Goal: Information Seeking & Learning: Learn about a topic

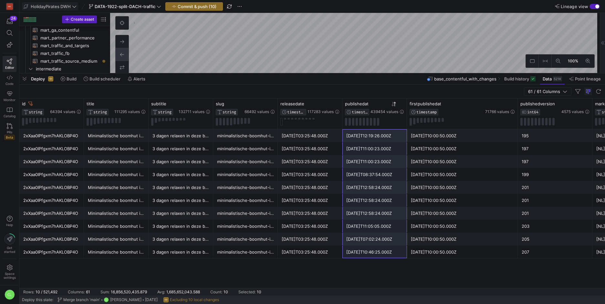
scroll to position [0, 78]
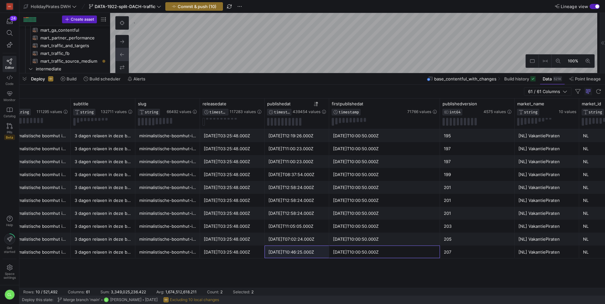
drag, startPoint x: 359, startPoint y: 251, endPoint x: 282, endPoint y: 249, distance: 76.5
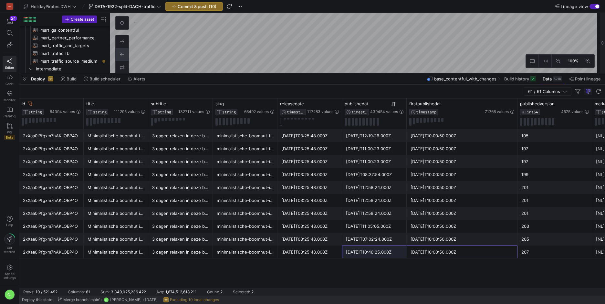
scroll to position [0, 0]
click at [32, 104] on icon at bounding box center [30, 104] width 5 height 4
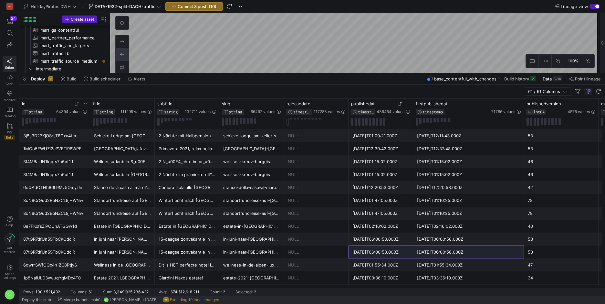
drag, startPoint x: 83, startPoint y: 124, endPoint x: 89, endPoint y: 124, distance: 6.2
click at [89, 124] on div at bounding box center [89, 113] width 3 height 30
click at [421, 275] on div "[DATE]T03:36:10.000Z" at bounding box center [468, 277] width 103 height 13
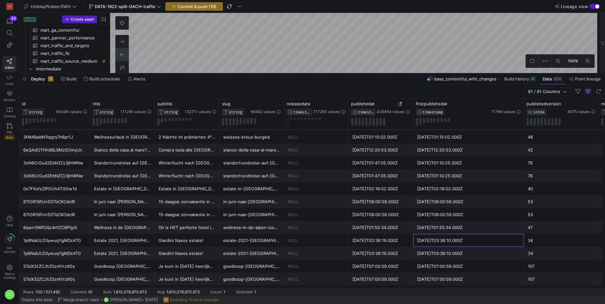
scroll to position [42, 0]
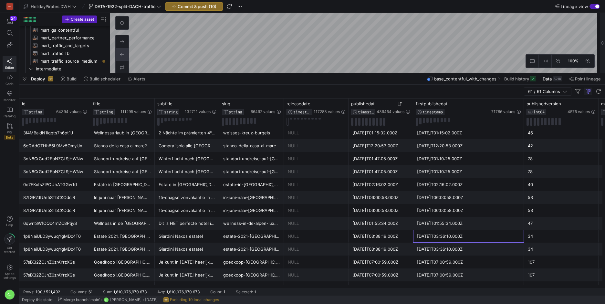
click at [162, 250] on div "Giardini Naxos estate!" at bounding box center [187, 249] width 57 height 13
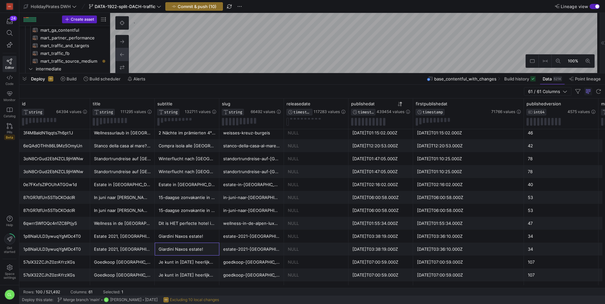
click at [399, 256] on div "[DATE]T07:00:59.000Z" at bounding box center [380, 262] width 57 height 13
click at [417, 253] on div "[DATE]T03:36:10.000Z" at bounding box center [468, 249] width 103 height 13
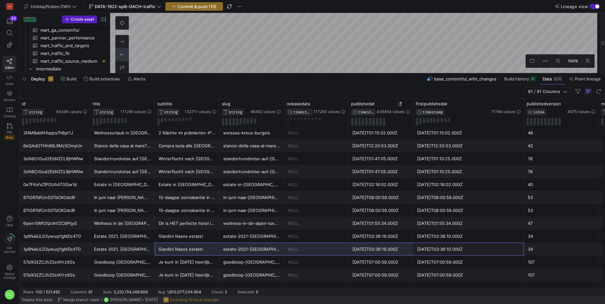
drag, startPoint x: 430, startPoint y: 251, endPoint x: 170, endPoint y: 243, distance: 260.0
click at [263, 77] on div "Deploy Build Build scheduler Alerts base_contentful_with_changes Build history …" at bounding box center [311, 78] width 585 height 11
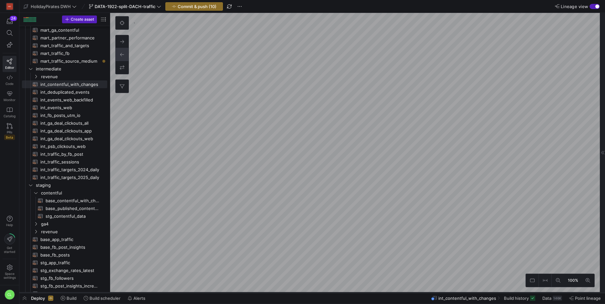
click at [552, 296] on div "146K" at bounding box center [556, 297] width 9 height 5
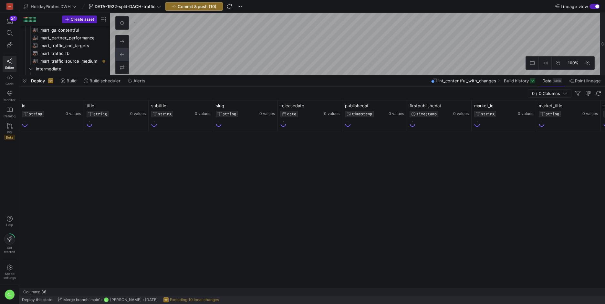
drag, startPoint x: 358, startPoint y: 186, endPoint x: 360, endPoint y: 76, distance: 110.7
click at [360, 76] on div at bounding box center [311, 75] width 585 height 3
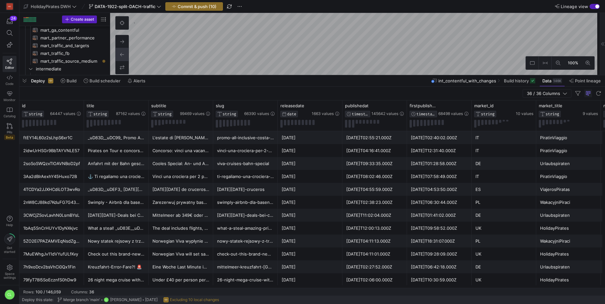
scroll to position [47, 0]
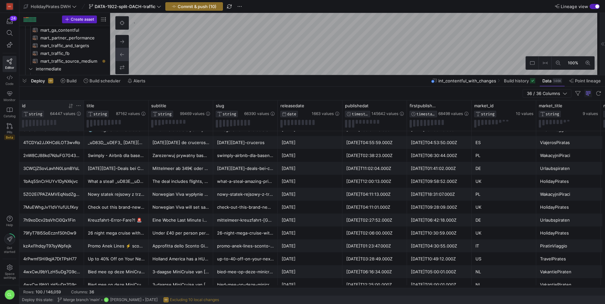
click at [71, 107] on icon at bounding box center [71, 105] width 2 height 5
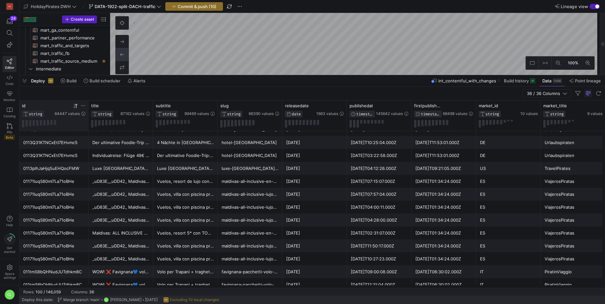
drag, startPoint x: 83, startPoint y: 107, endPoint x: 88, endPoint y: 109, distance: 5.4
click at [88, 109] on div at bounding box center [88, 115] width 3 height 30
click at [46, 142] on div "0113Q31KTNCxEtI7EHvmc5" at bounding box center [54, 142] width 62 height 13
click at [85, 107] on icon at bounding box center [83, 105] width 5 height 5
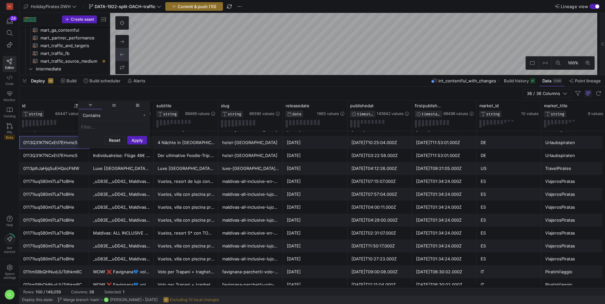
click at [124, 127] on input "Filter Value" at bounding box center [114, 127] width 66 height 8
type input "0113Q31KTNCxEtI7EHvmc5"
click at [143, 172] on button "Apply" at bounding box center [137, 171] width 20 height 8
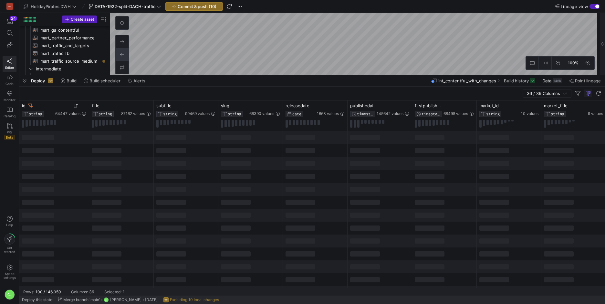
click at [212, 169] on div at bounding box center [186, 163] width 65 height 13
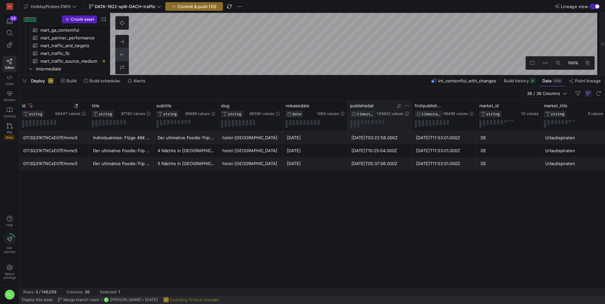
click at [398, 108] on icon at bounding box center [398, 105] width 5 height 5
click at [154, 107] on div "subtitle STRING 99469 values" at bounding box center [186, 115] width 65 height 30
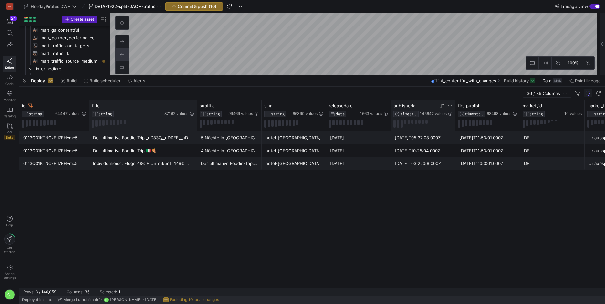
drag, startPoint x: 152, startPoint y: 106, endPoint x: 194, endPoint y: 106, distance: 41.3
click at [195, 106] on div at bounding box center [196, 115] width 3 height 30
drag, startPoint x: 192, startPoint y: 106, endPoint x: 189, endPoint y: 107, distance: 4.0
click at [187, 106] on div "title STRING 87162 values" at bounding box center [142, 115] width 106 height 30
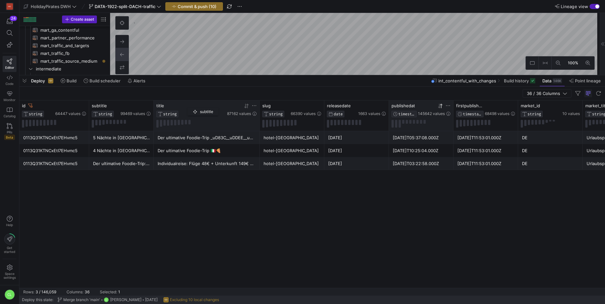
drag, startPoint x: 195, startPoint y: 107, endPoint x: 189, endPoint y: 107, distance: 5.8
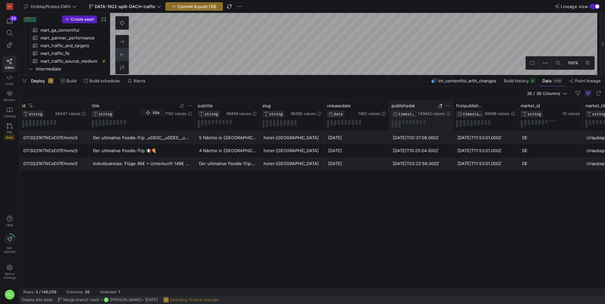
drag, startPoint x: 188, startPoint y: 107, endPoint x: 144, endPoint y: 107, distance: 44.2
click at [144, 107] on div "title" at bounding box center [126, 105] width 69 height 5
drag, startPoint x: 132, startPoint y: 110, endPoint x: 189, endPoint y: 110, distance: 57.5
click at [189, 110] on div "title STRING 87162 values" at bounding box center [142, 110] width 100 height 14
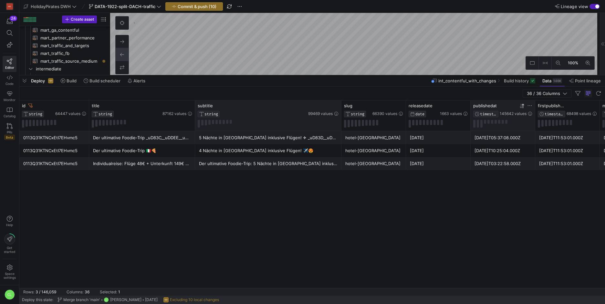
drag, startPoint x: 259, startPoint y: 110, endPoint x: 341, endPoint y: 114, distance: 81.8
click at [341, 114] on div at bounding box center [341, 115] width 3 height 30
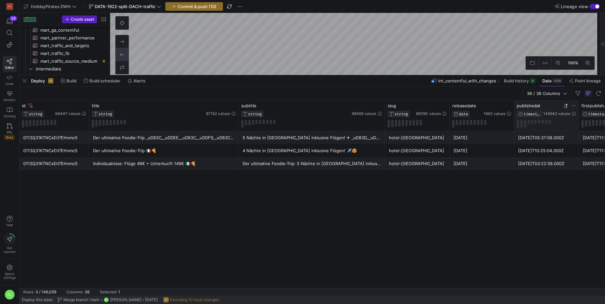
drag, startPoint x: 194, startPoint y: 107, endPoint x: 238, endPoint y: 106, distance: 43.9
click at [238, 106] on div at bounding box center [238, 115] width 3 height 30
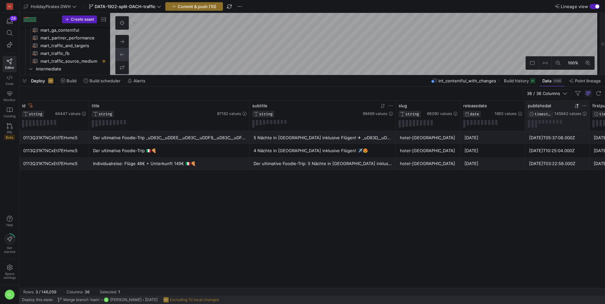
drag, startPoint x: 238, startPoint y: 106, endPoint x: 262, endPoint y: 106, distance: 24.2
